Goal: Use online tool/utility: Utilize a website feature to perform a specific function

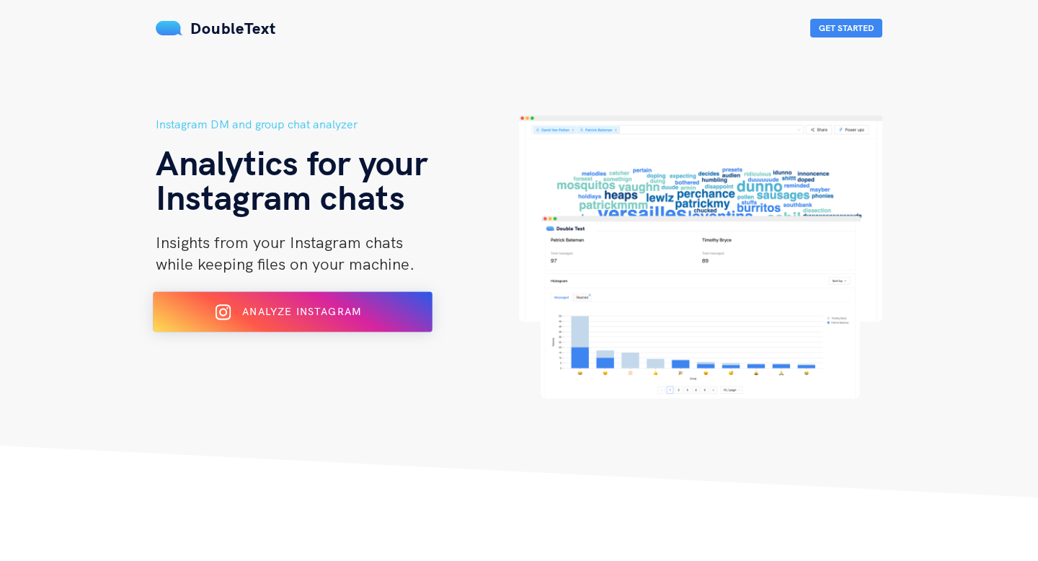
click at [334, 325] on button "Analyze Instagram" at bounding box center [293, 312] width 280 height 40
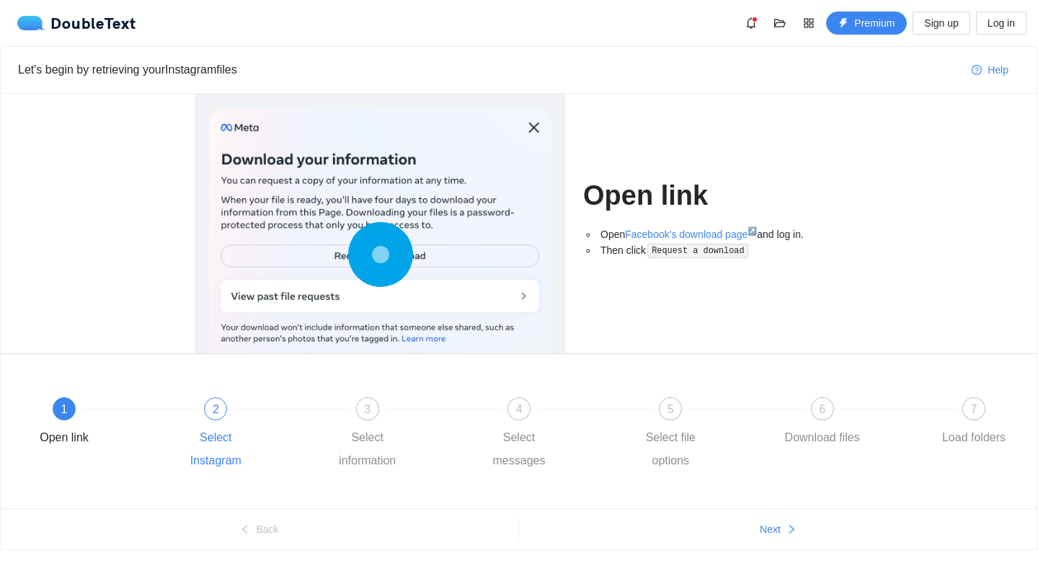
click at [219, 417] on div "2" at bounding box center [215, 408] width 23 height 23
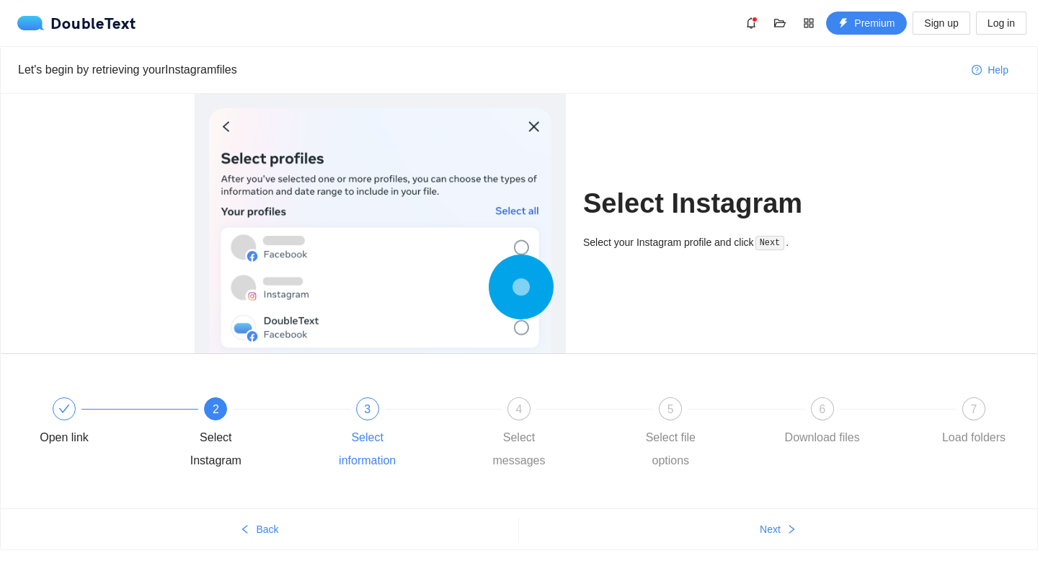
click at [370, 416] on div "3" at bounding box center [367, 408] width 23 height 23
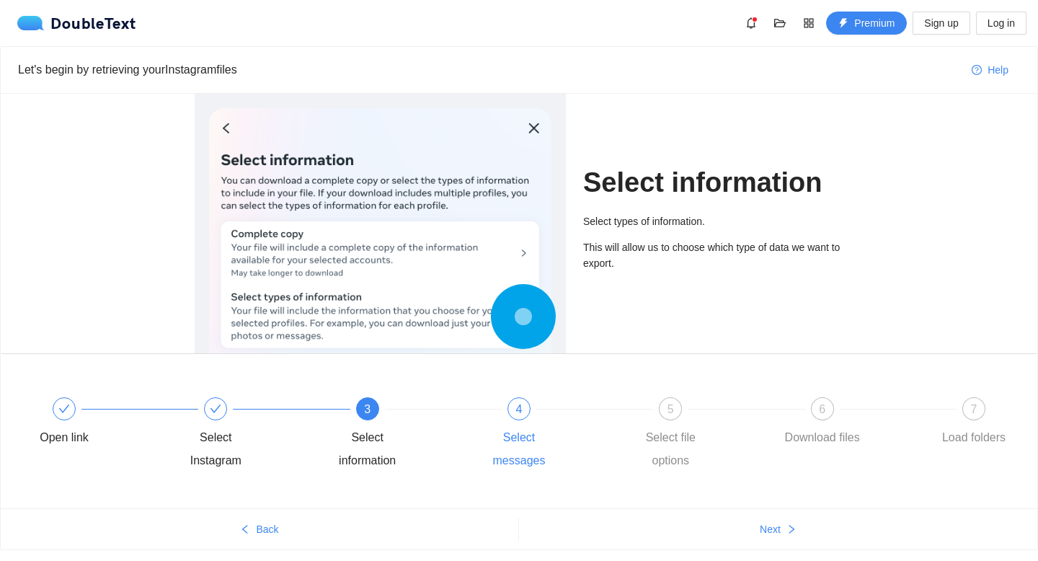
click at [533, 404] on div "4 Select messages" at bounding box center [552, 434] width 151 height 75
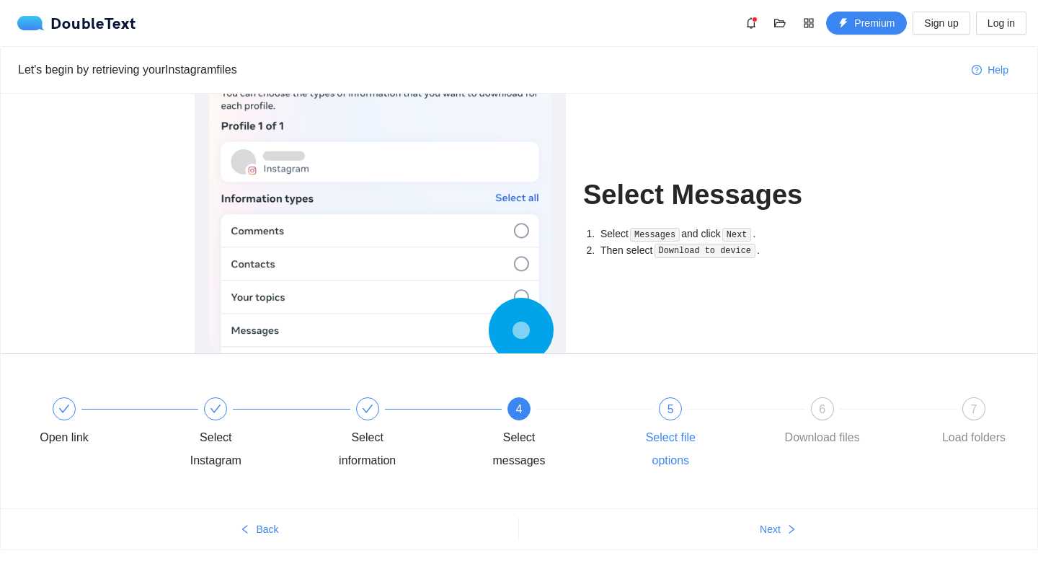
click at [672, 399] on div "5" at bounding box center [670, 408] width 23 height 23
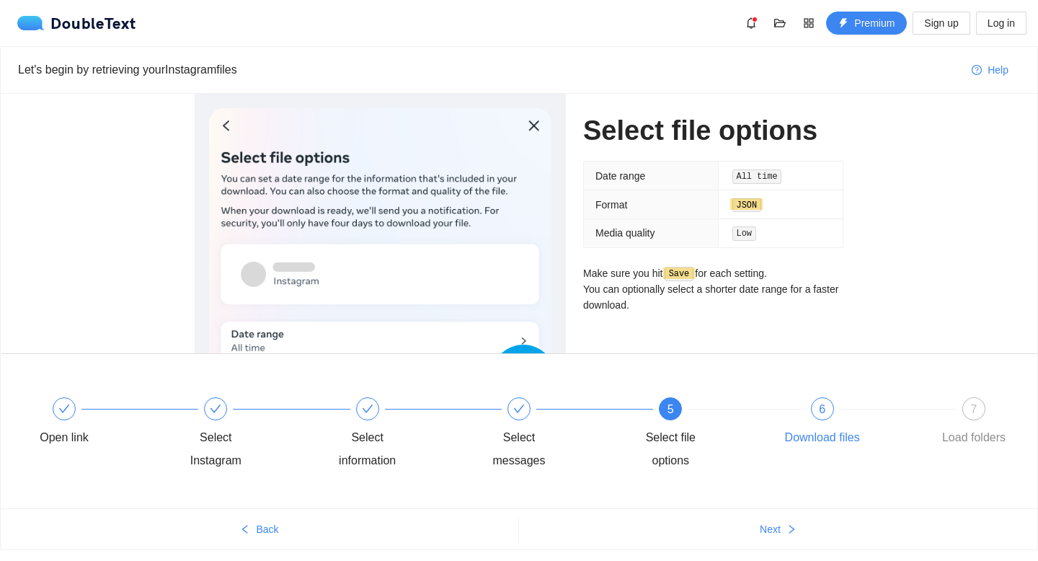
click at [791, 414] on div "6 Download files" at bounding box center [856, 423] width 151 height 52
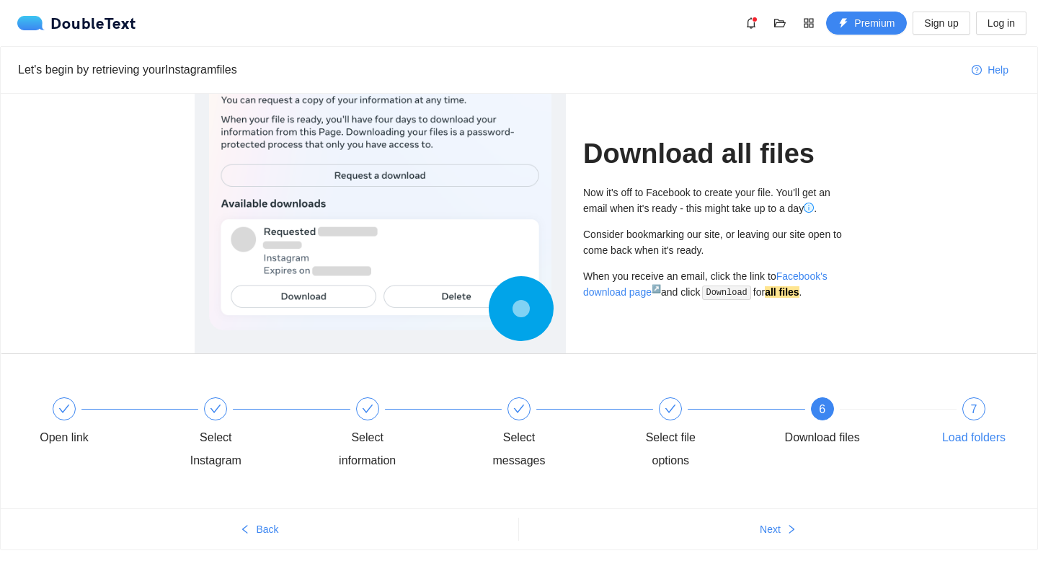
click at [968, 404] on div "7" at bounding box center [973, 408] width 23 height 23
